Goal: Transaction & Acquisition: Purchase product/service

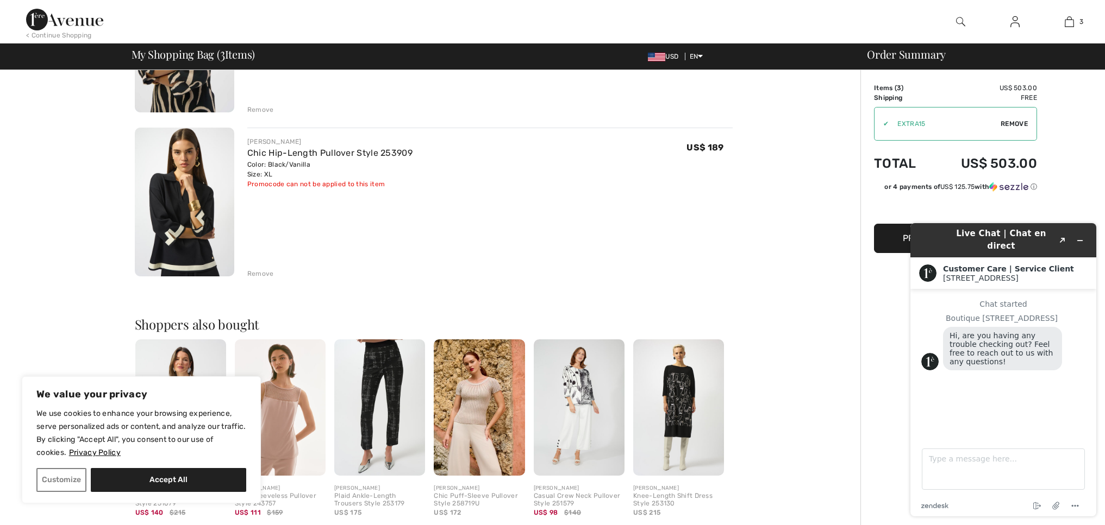
scroll to position [364, 0]
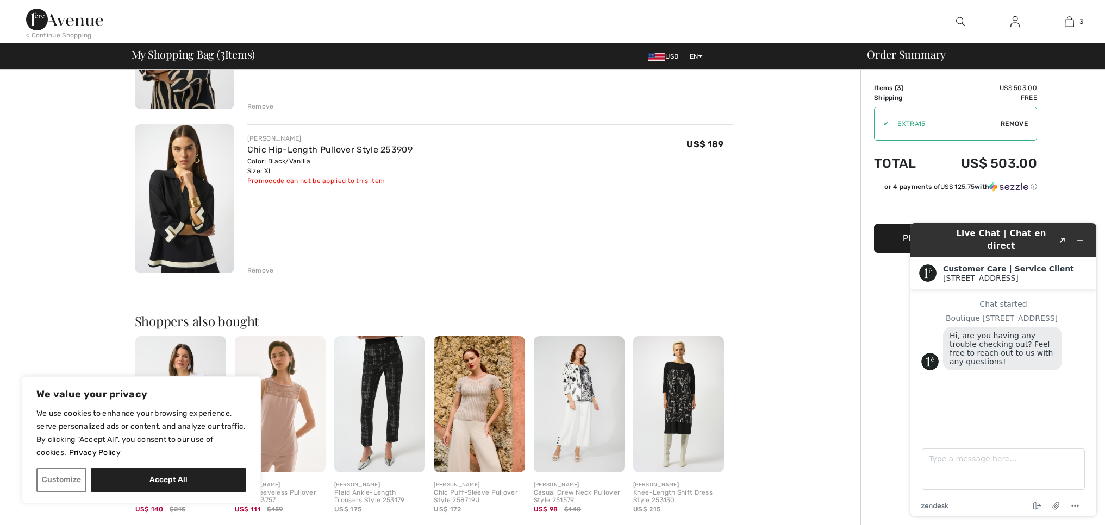
click at [255, 267] on div "Remove" at bounding box center [260, 271] width 27 height 10
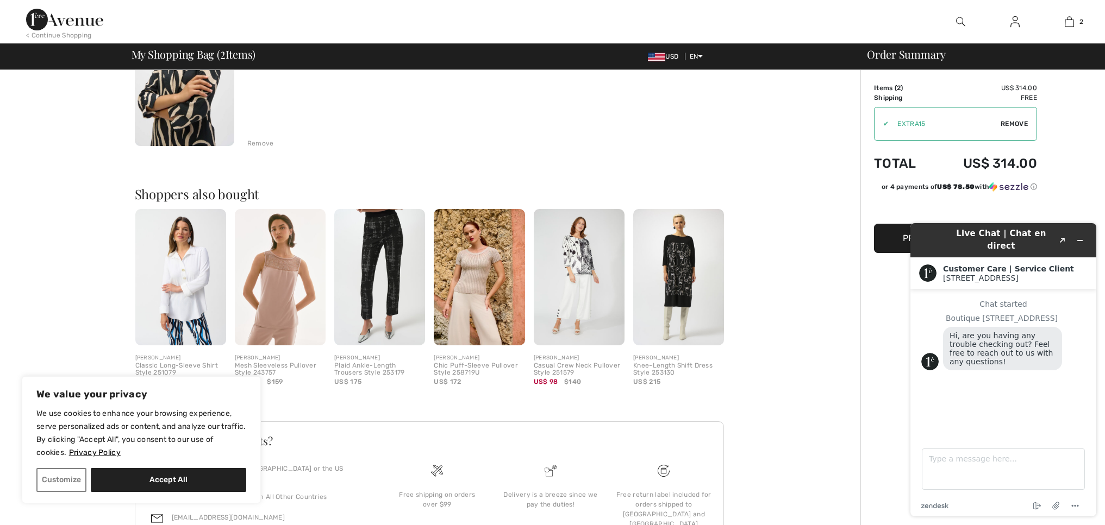
scroll to position [317, 0]
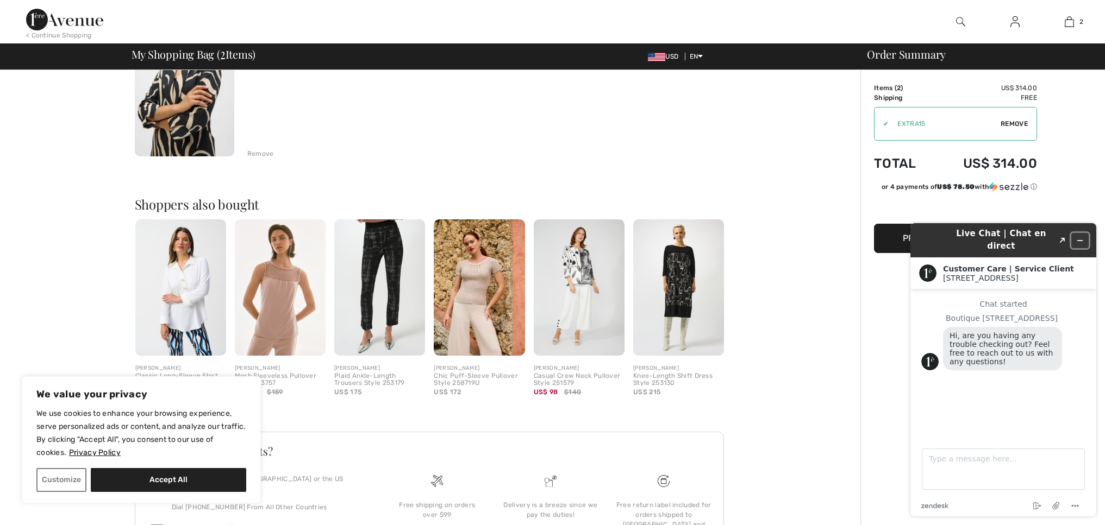
click at [1077, 237] on icon "Minimize widget" at bounding box center [1080, 241] width 8 height 8
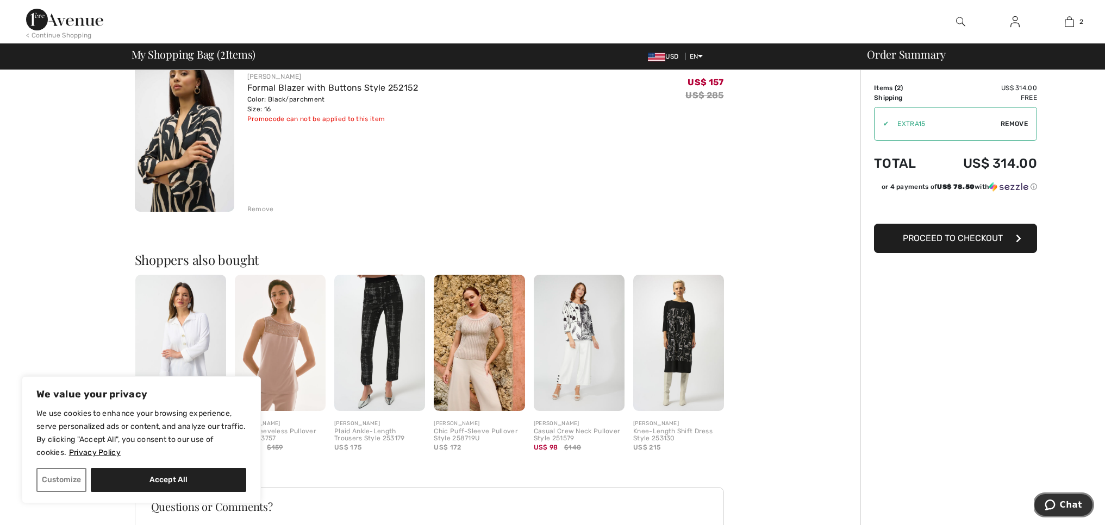
scroll to position [179, 0]
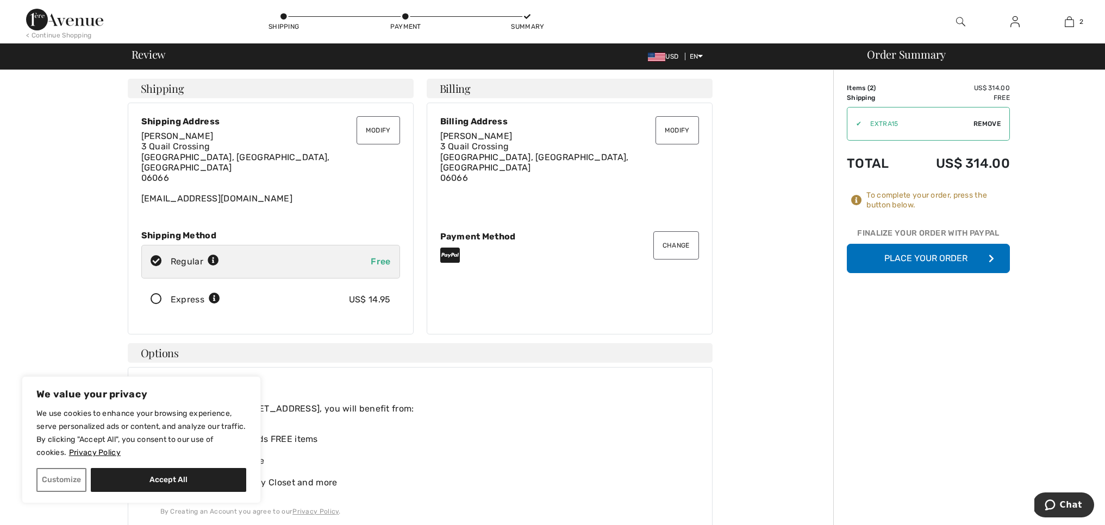
click at [126, 479] on button "Accept All" at bounding box center [168, 480] width 155 height 24
checkbox input "true"
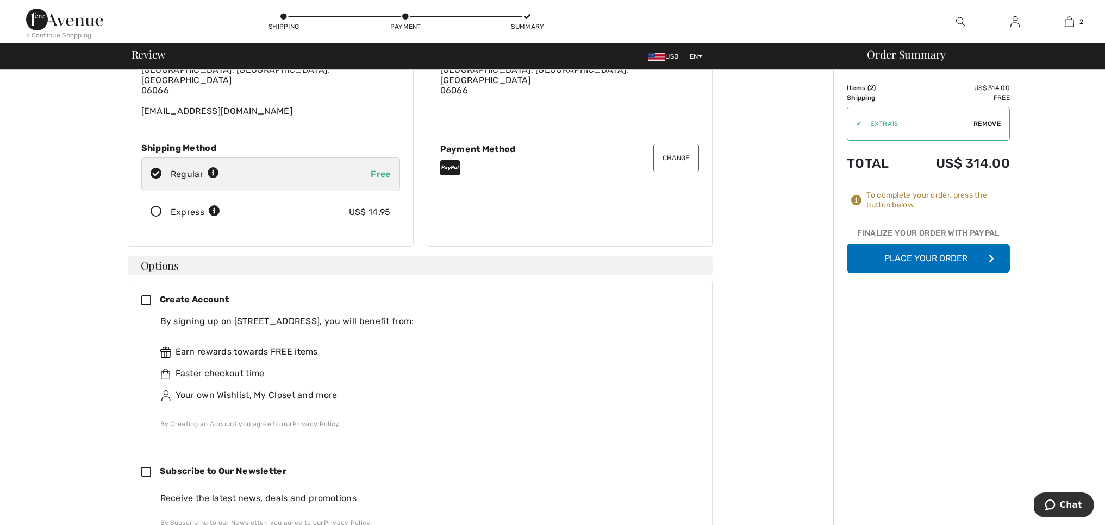
scroll to position [168, 0]
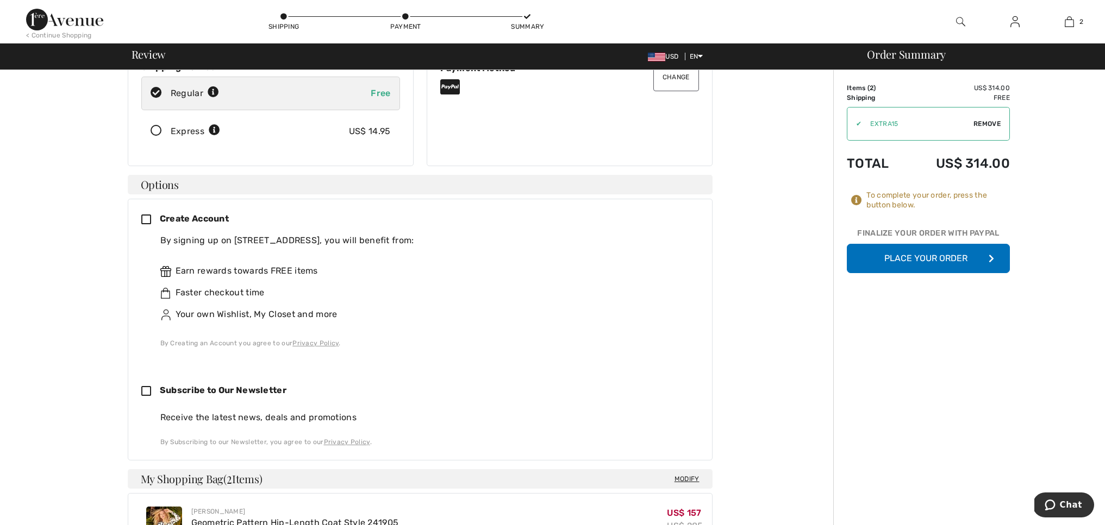
click at [149, 215] on icon at bounding box center [150, 220] width 18 height 11
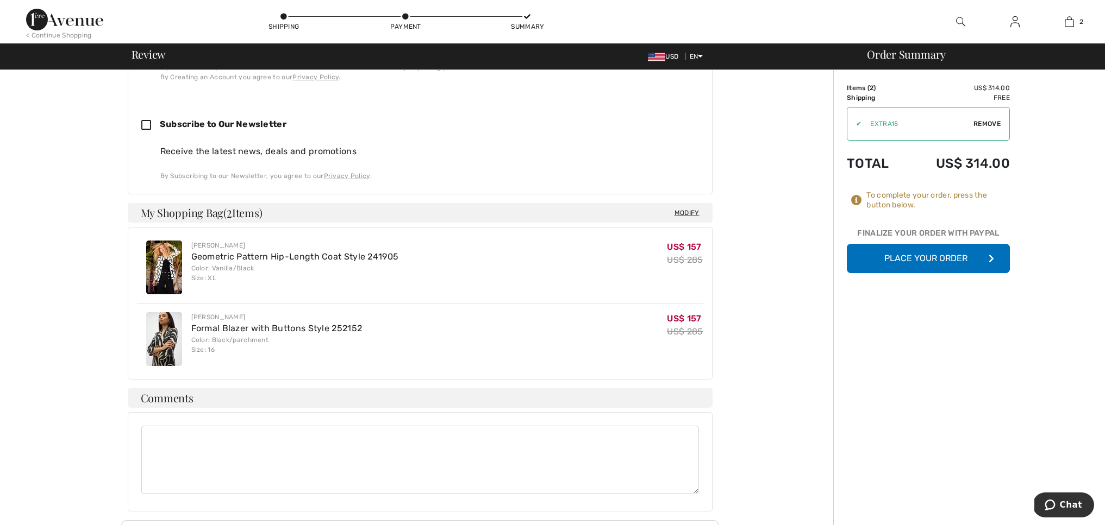
scroll to position [579, 0]
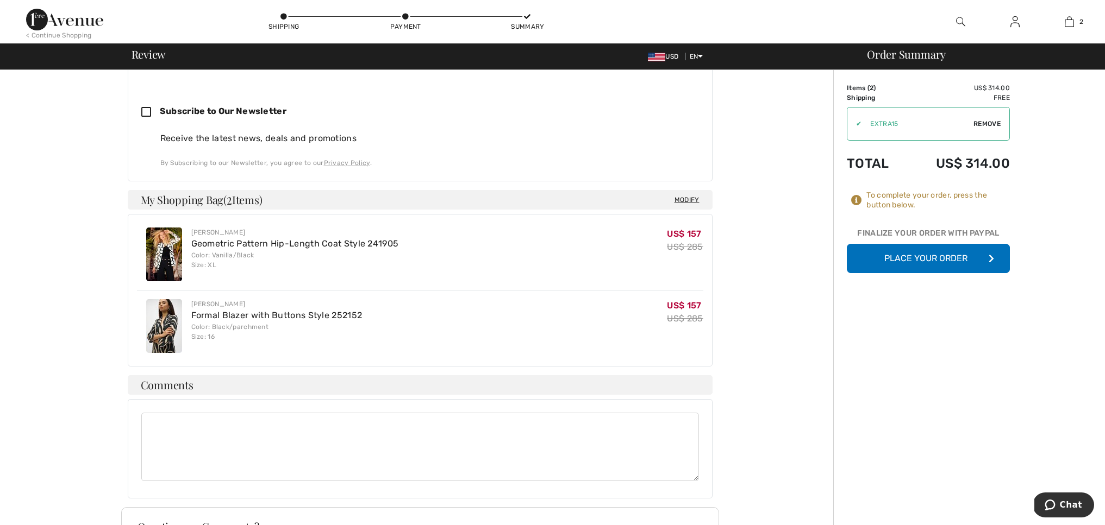
click at [935, 260] on button "Place Your Order" at bounding box center [928, 258] width 163 height 29
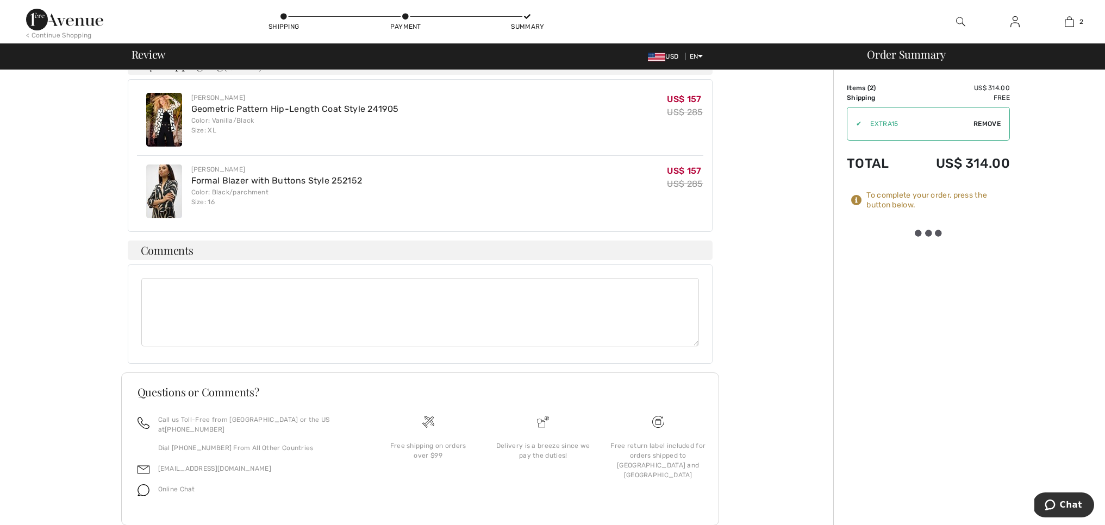
scroll to position [721, 0]
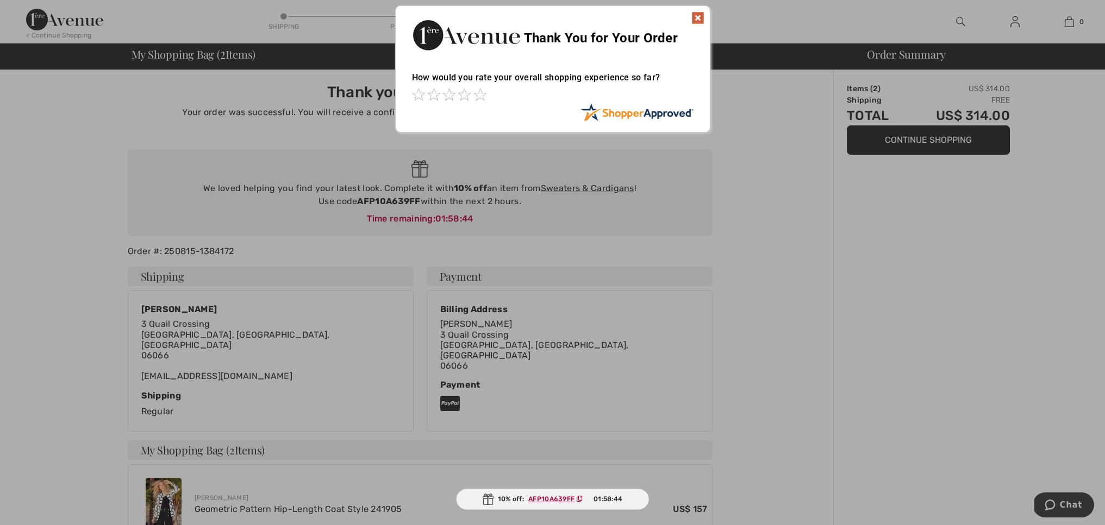
click at [575, 190] on div at bounding box center [552, 262] width 1105 height 525
click at [579, 186] on div at bounding box center [552, 262] width 1105 height 525
click at [698, 17] on img at bounding box center [697, 17] width 13 height 13
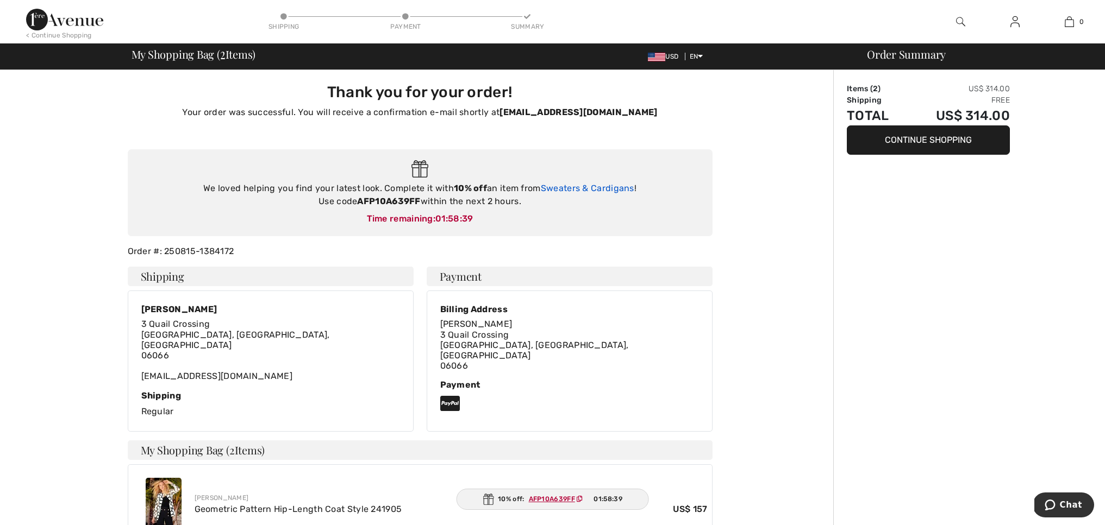
click at [553, 187] on link "Sweaters & Cardigans" at bounding box center [587, 188] width 93 height 10
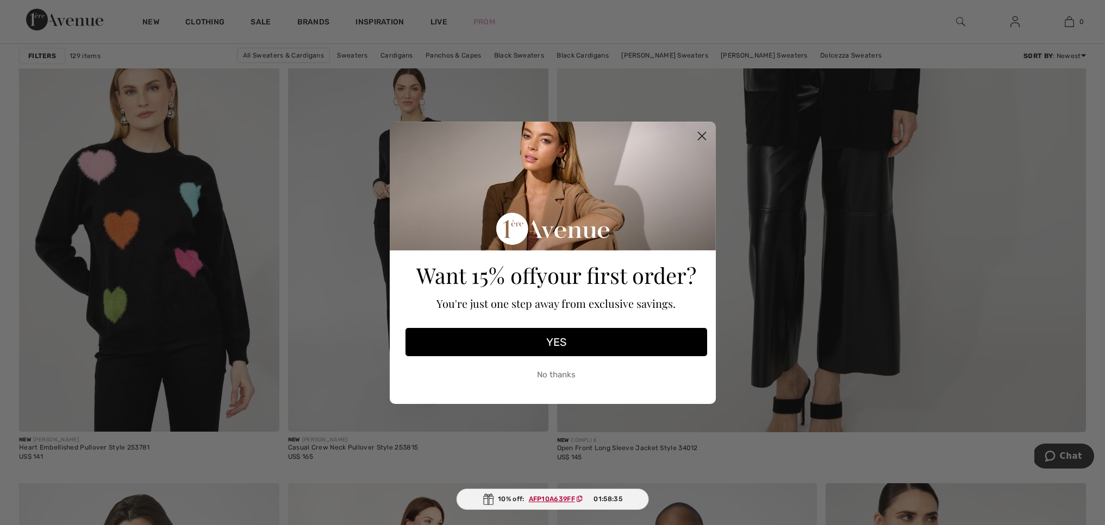
scroll to position [647, 0]
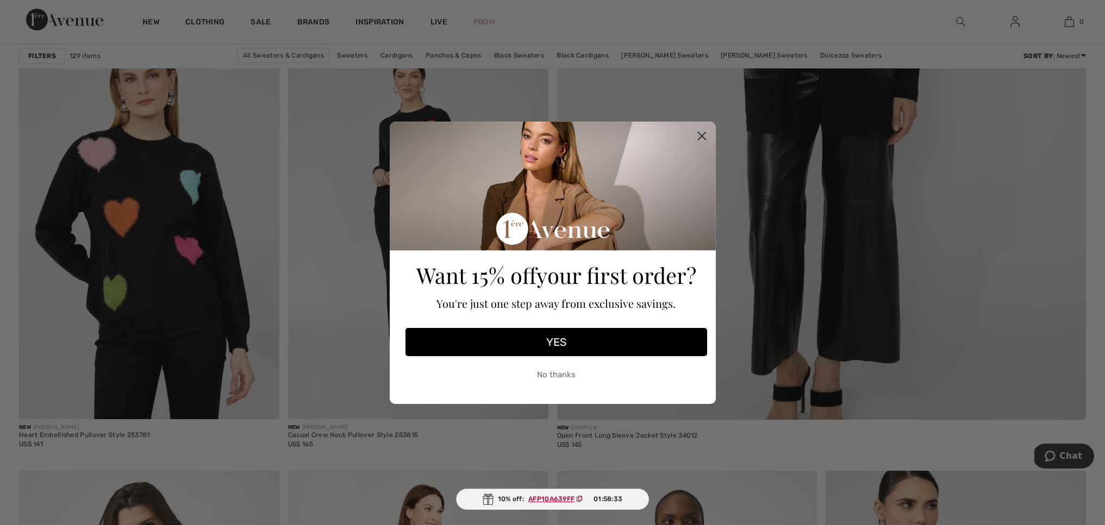
click at [705, 129] on circle "Close dialog" at bounding box center [701, 136] width 18 height 18
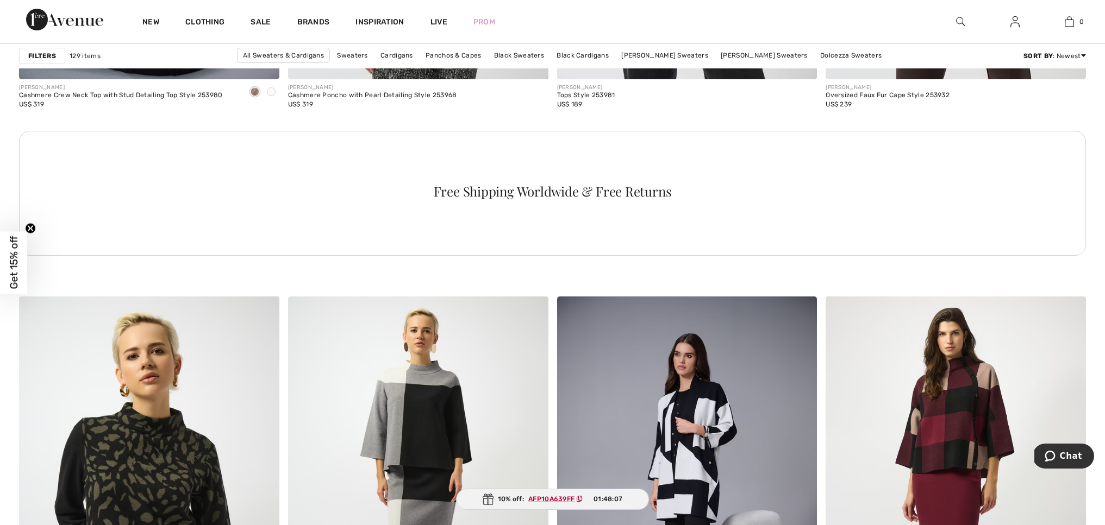
scroll to position [5295, 0]
